Goal: Information Seeking & Learning: Learn about a topic

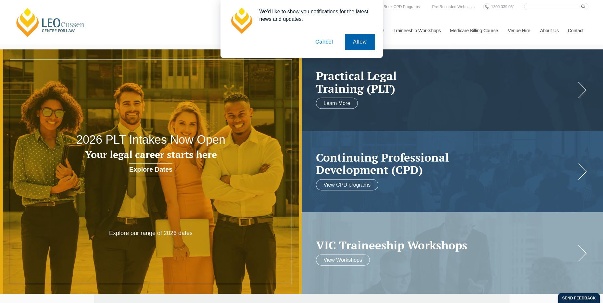
click at [361, 43] on button "Allow" at bounding box center [360, 42] width 30 height 16
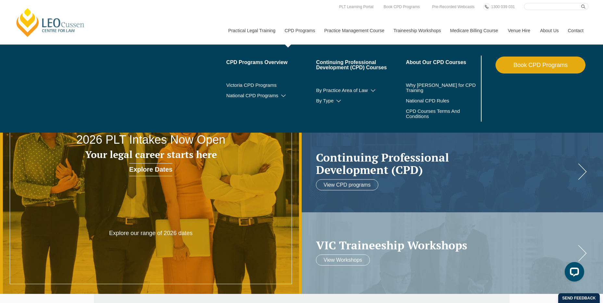
click at [298, 32] on link "CPD Programs" at bounding box center [300, 31] width 40 height 28
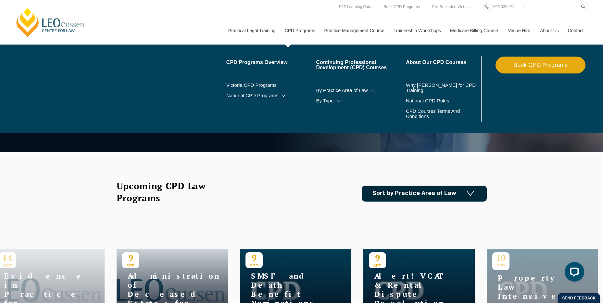
scroll to position [32, 0]
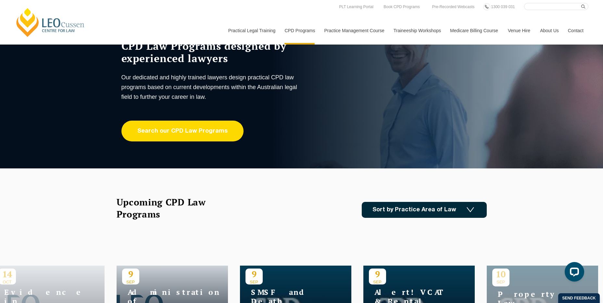
click at [204, 133] on link "Search our CPD Law Programs" at bounding box center [183, 131] width 122 height 21
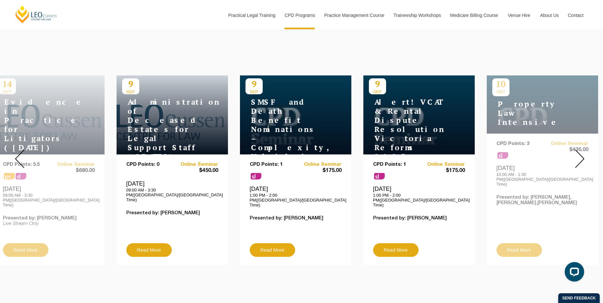
scroll to position [260, 0]
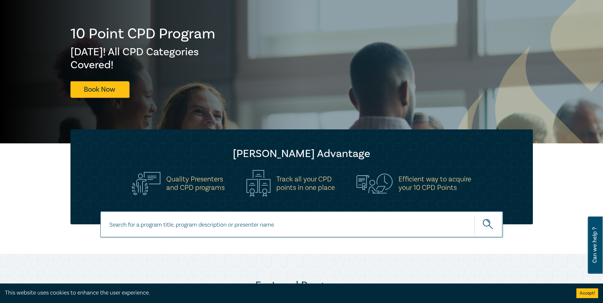
scroll to position [130, 0]
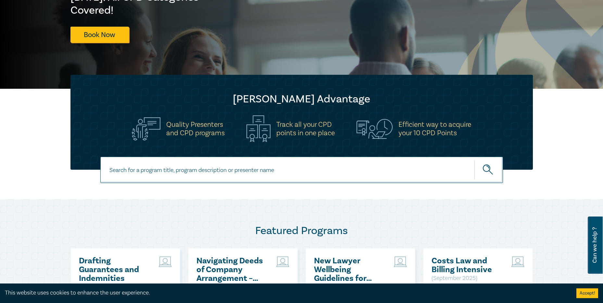
click at [244, 169] on input at bounding box center [301, 170] width 403 height 26
type input "artificial"
click at [475, 160] on button "submit" at bounding box center [489, 170] width 29 height 20
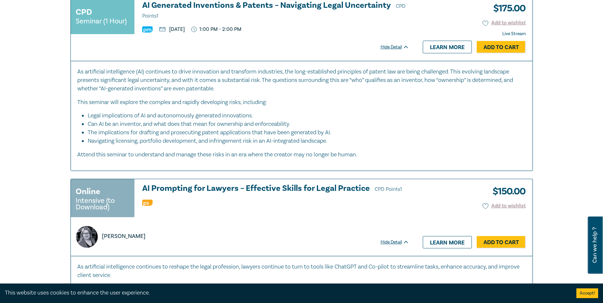
scroll to position [325, 0]
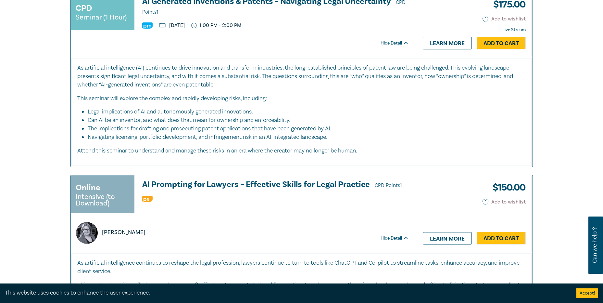
click at [258, 183] on h3 "AI Prompting for Lawyers – Effective Skills for Legal Practice CPD Points 1" at bounding box center [275, 185] width 267 height 10
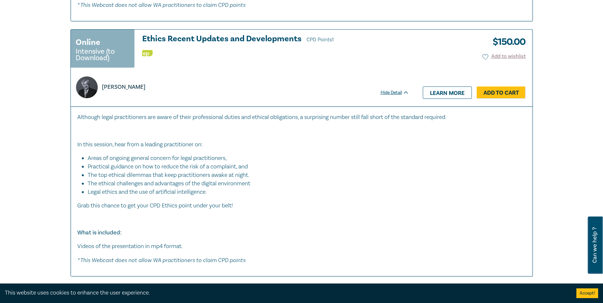
scroll to position [780, 0]
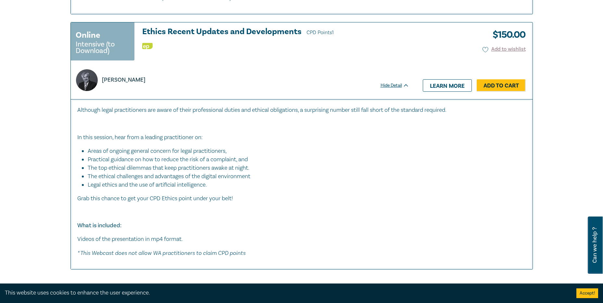
click at [245, 32] on h3 "Ethics Recent Updates and Developments CPD Points 1" at bounding box center [275, 32] width 267 height 10
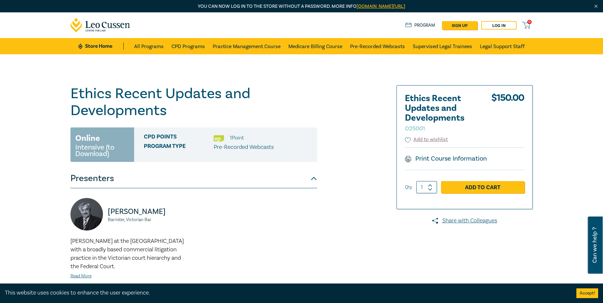
click at [548, 76] on div "Ethics Recent Updates and Developments O25001 Online Intensive (to Download) CP…" at bounding box center [301, 211] width 603 height 315
